Goal: Find specific page/section: Find specific page/section

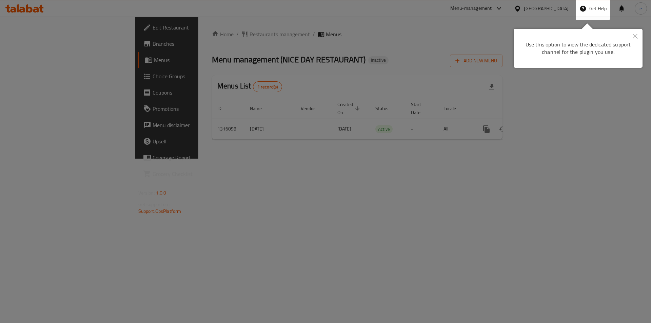
click at [636, 34] on icon "Close" at bounding box center [634, 36] width 5 height 5
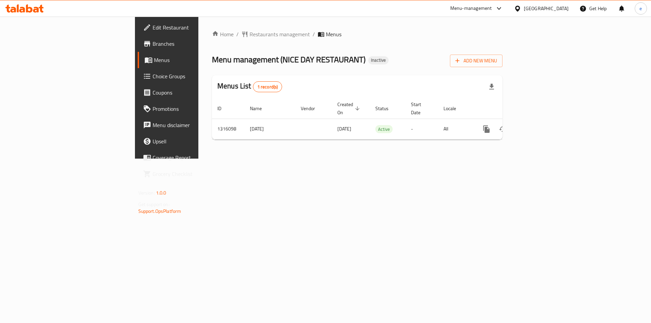
click at [519, 9] on icon at bounding box center [517, 8] width 5 height 6
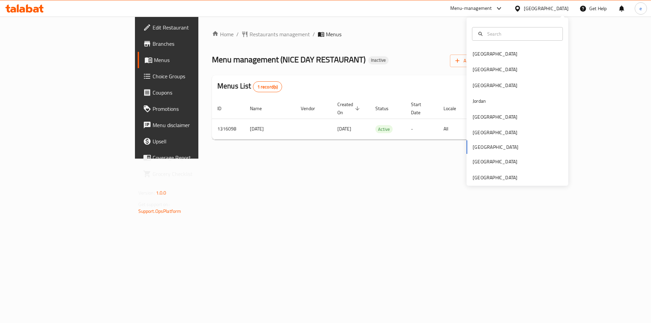
click at [483, 147] on div "[GEOGRAPHIC_DATA] [GEOGRAPHIC_DATA] [GEOGRAPHIC_DATA] [GEOGRAPHIC_DATA] [GEOGRA…" at bounding box center [517, 115] width 102 height 139
click at [476, 148] on div "[GEOGRAPHIC_DATA] [GEOGRAPHIC_DATA] [GEOGRAPHIC_DATA] [GEOGRAPHIC_DATA] [GEOGRA…" at bounding box center [517, 115] width 102 height 139
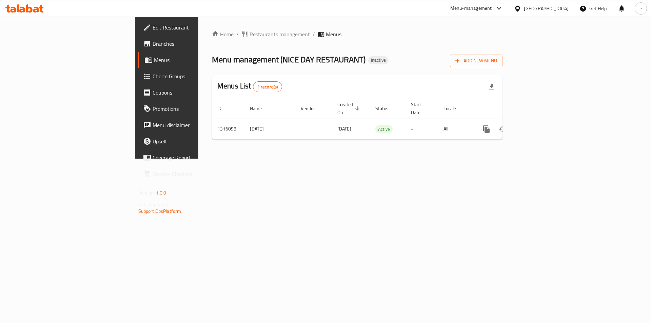
click at [408, 156] on div "Home / Restaurants management / Menus Menu management ( NICE DAY RESTAURANT ) I…" at bounding box center [357, 88] width 318 height 142
click at [152, 44] on span "Branches" at bounding box center [195, 44] width 86 height 8
